Goal: Book appointment/travel/reservation

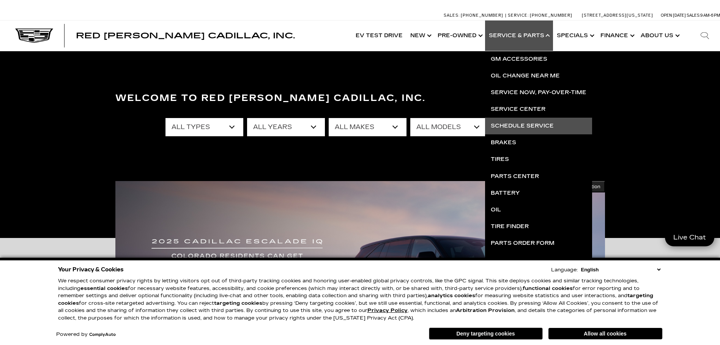
click at [532, 126] on link "Schedule Service" at bounding box center [538, 126] width 107 height 17
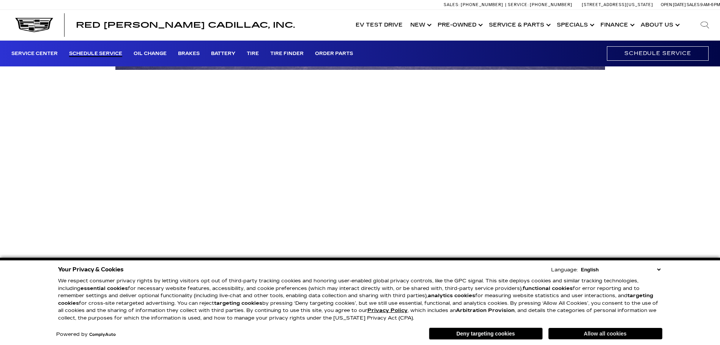
click at [609, 335] on button "Allow all cookies" at bounding box center [606, 333] width 114 height 11
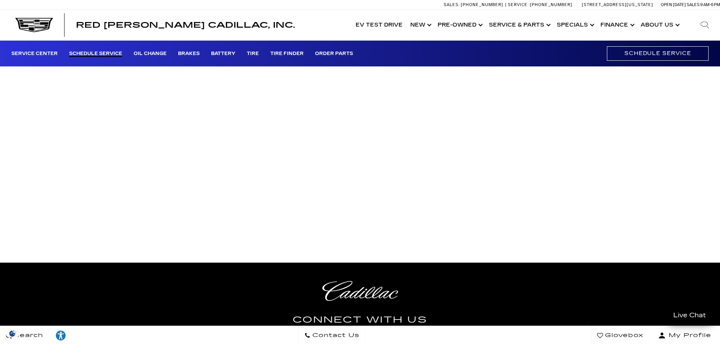
scroll to position [142, 0]
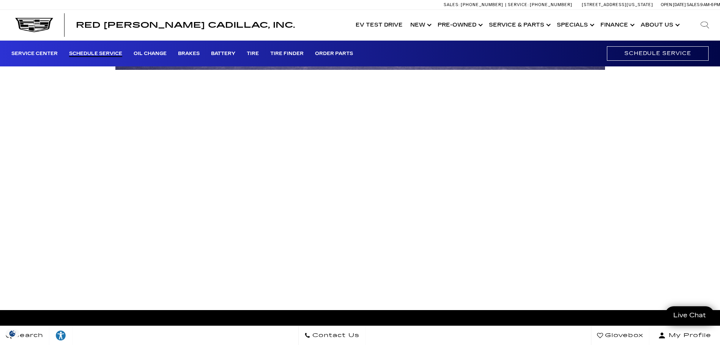
click at [69, 149] on div "Schedule Service" at bounding box center [360, 117] width 720 height 386
click at [628, 136] on div "Schedule Service" at bounding box center [360, 117] width 720 height 386
